Goal: Task Accomplishment & Management: Use online tool/utility

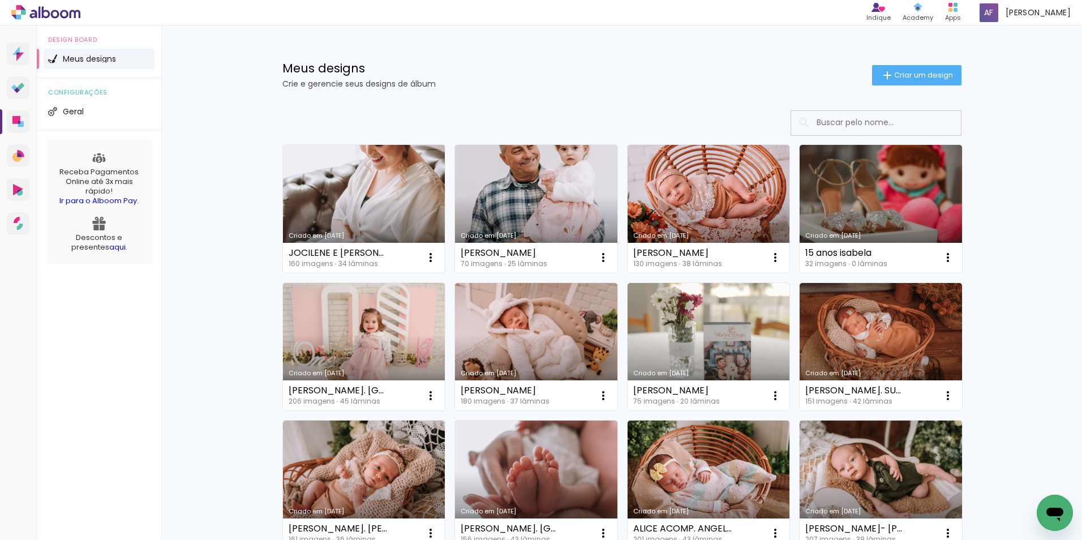
click at [381, 178] on link "Criado em [DATE]" at bounding box center [364, 209] width 162 height 128
